Goal: Transaction & Acquisition: Purchase product/service

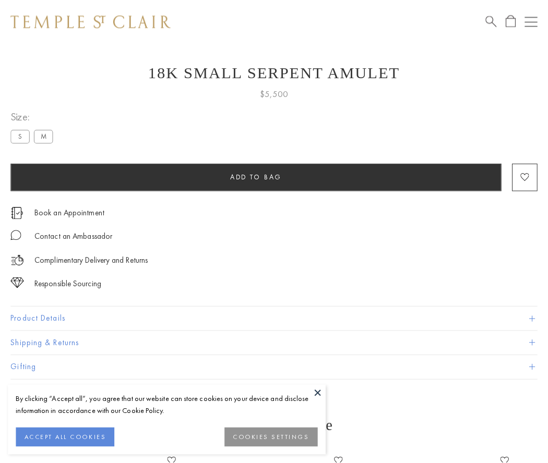
scroll to position [14, 0]
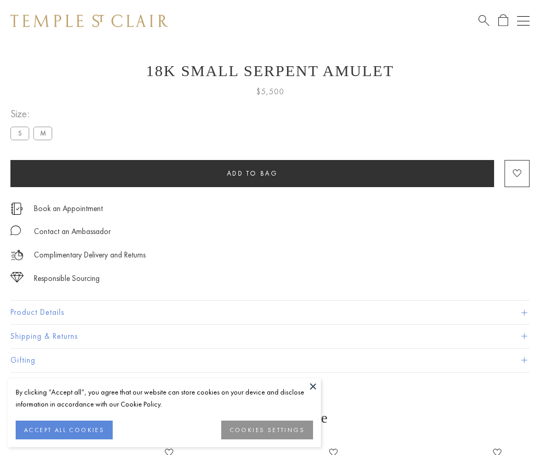
click at [252, 173] on span "Add to bag" at bounding box center [252, 173] width 51 height 9
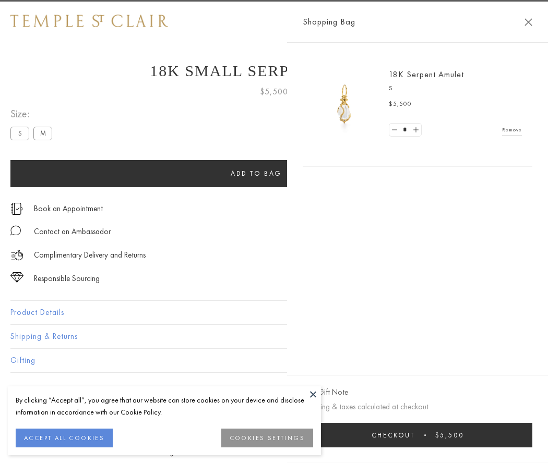
click at [415, 435] on span "Checkout" at bounding box center [392, 435] width 43 height 9
